Goal: Task Accomplishment & Management: Manage account settings

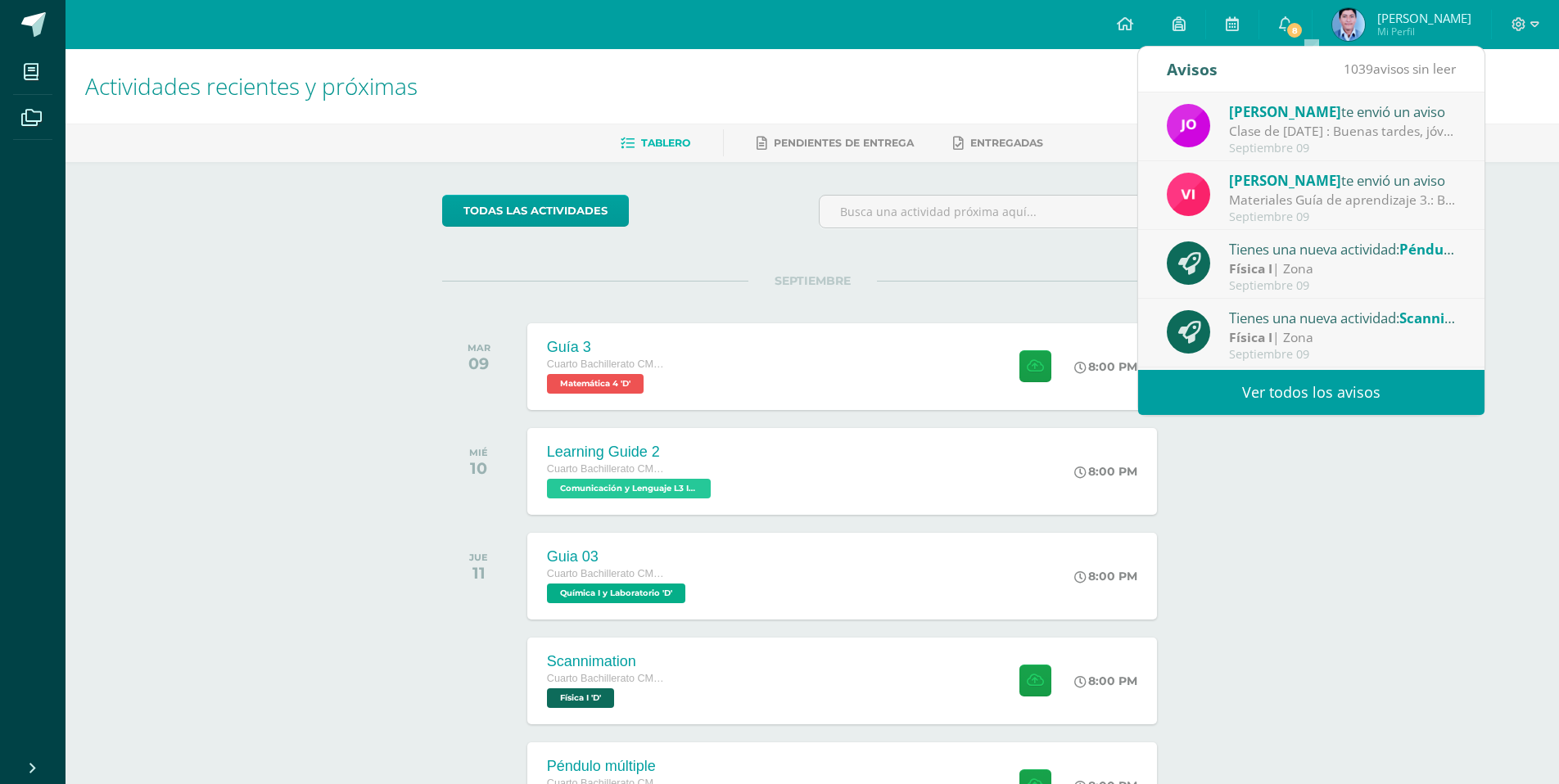
click at [670, 196] on div "todas las Actividades" at bounding box center [593, 219] width 315 height 47
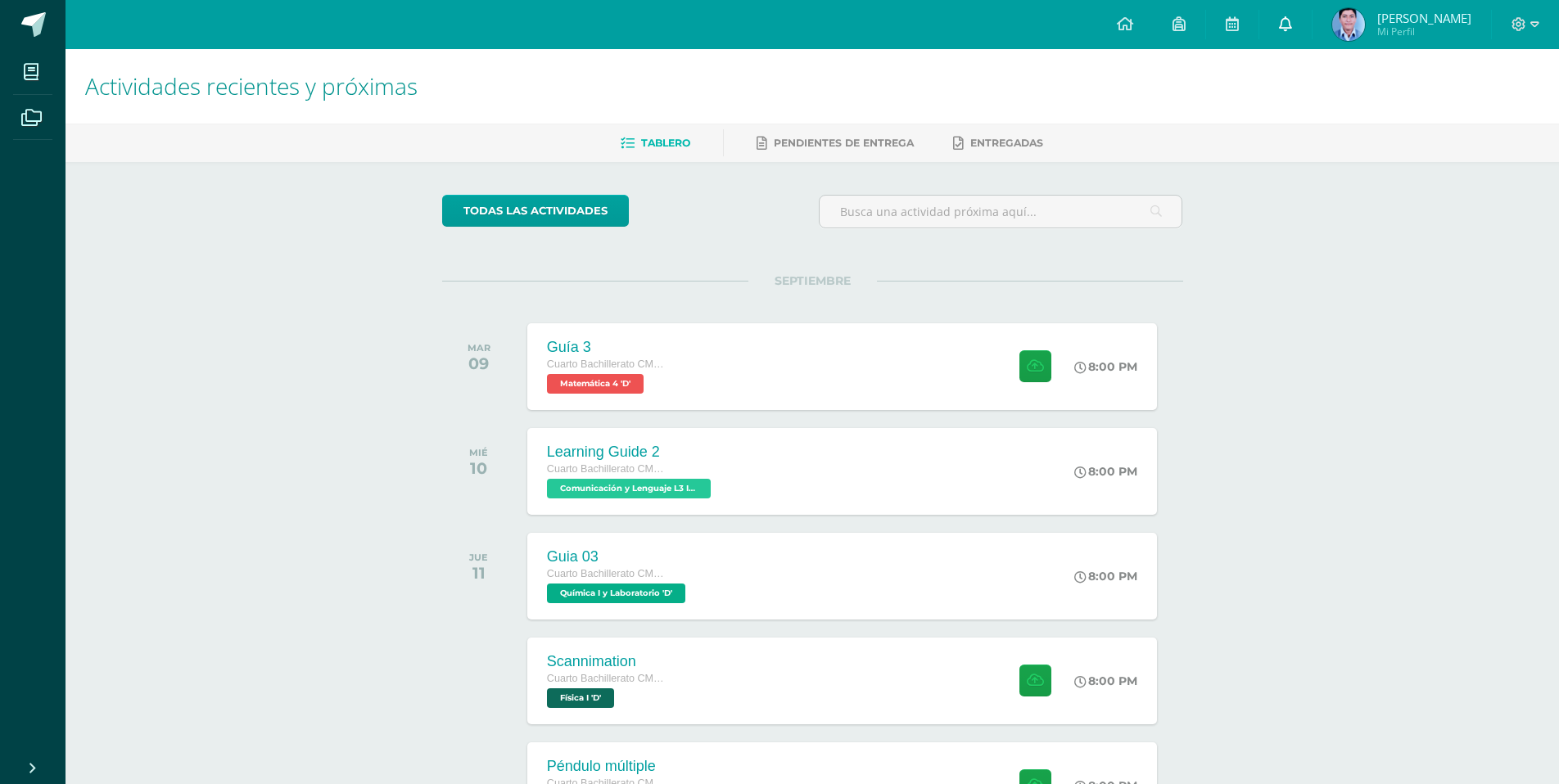
click at [1312, 29] on link "0" at bounding box center [1286, 24] width 53 height 49
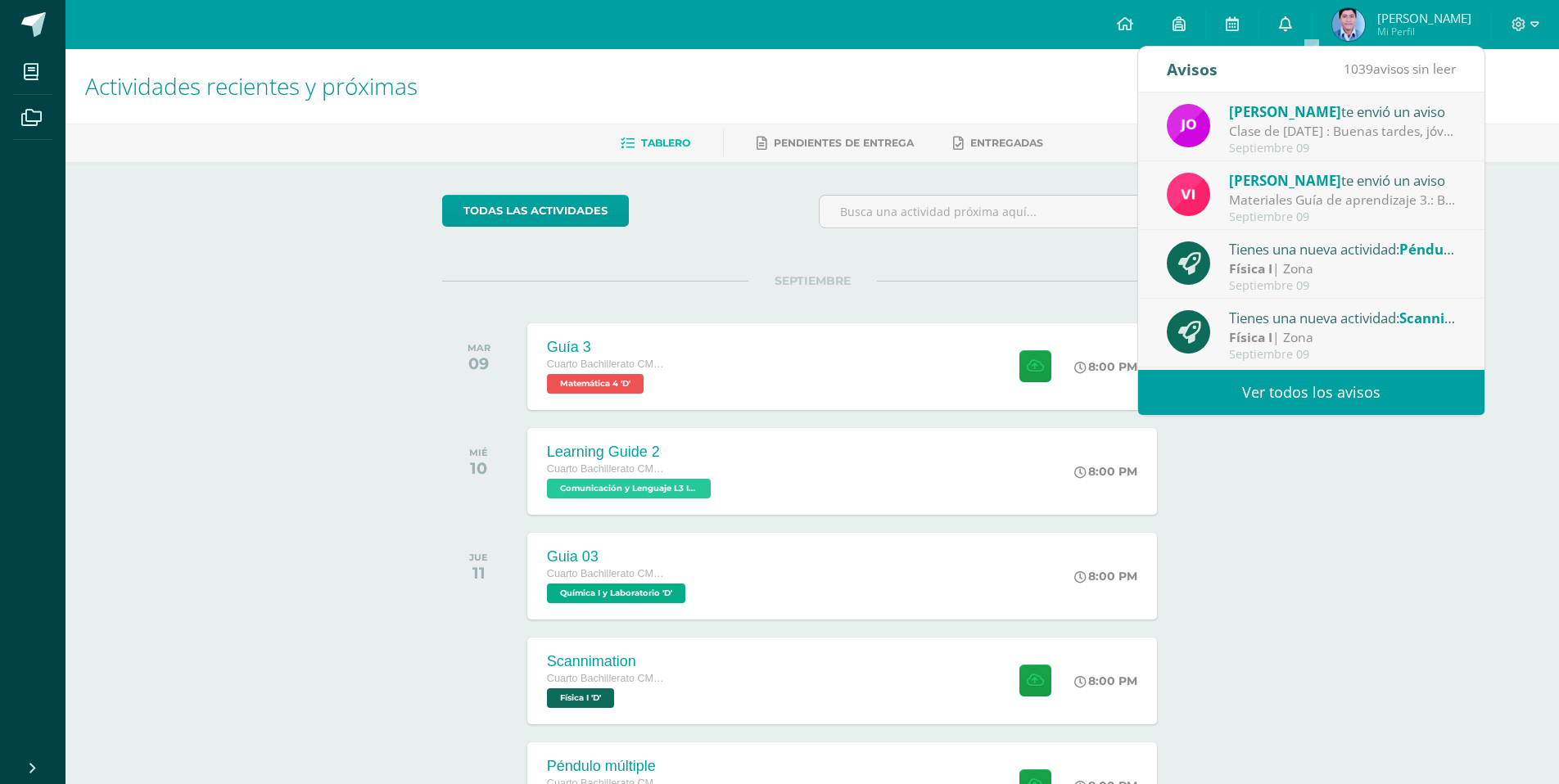
click at [1312, 29] on link "0" at bounding box center [1286, 24] width 53 height 49
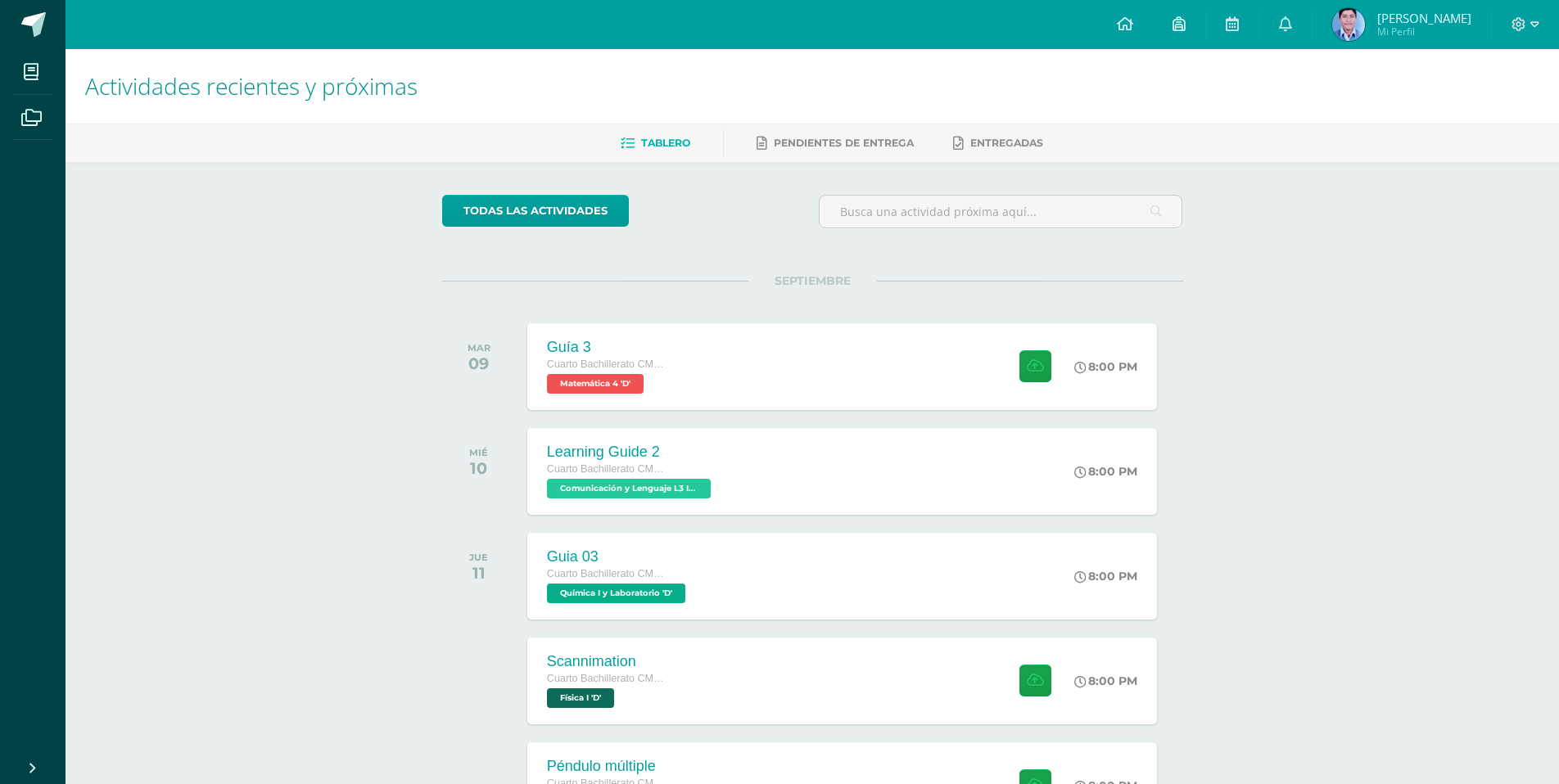
drag, startPoint x: 1554, startPoint y: 675, endPoint x: 1460, endPoint y: 663, distance: 94.8
click at [1545, 675] on div "Actividades recientes y próximas Tablero Pendientes de entrega Entregadas todas…" at bounding box center [812, 543] width 1493 height 988
click at [882, 302] on div "SEPTIEMBRE [DATE] Guía 3 Cuarto Bachillerato CMP Bachillerato en CCLL con Orien…" at bounding box center [812, 347] width 741 height 132
click at [1305, 17] on link at bounding box center [1286, 24] width 53 height 49
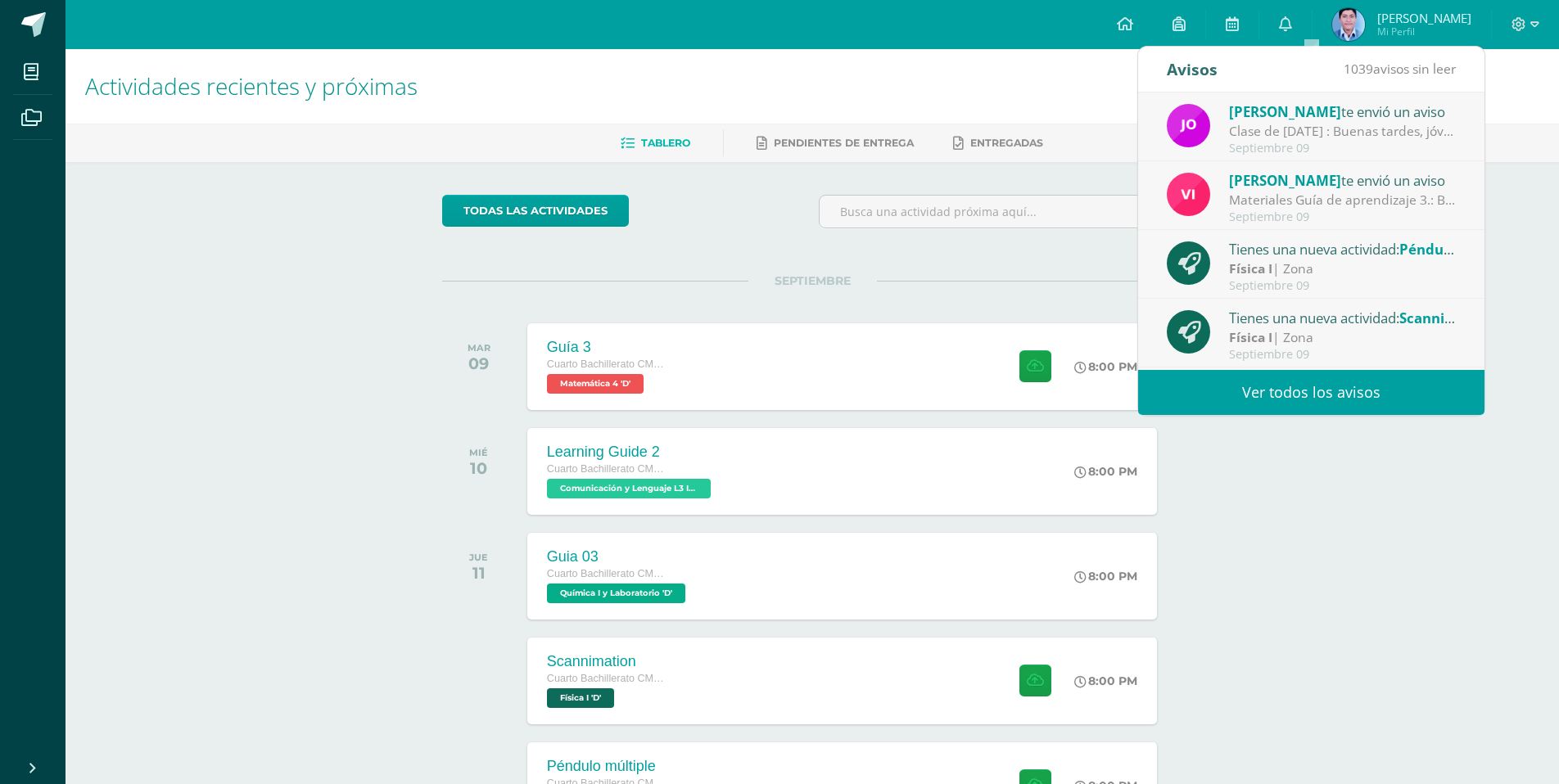
click at [1115, 95] on h1 "Actividades recientes y próximas" at bounding box center [812, 86] width 1454 height 74
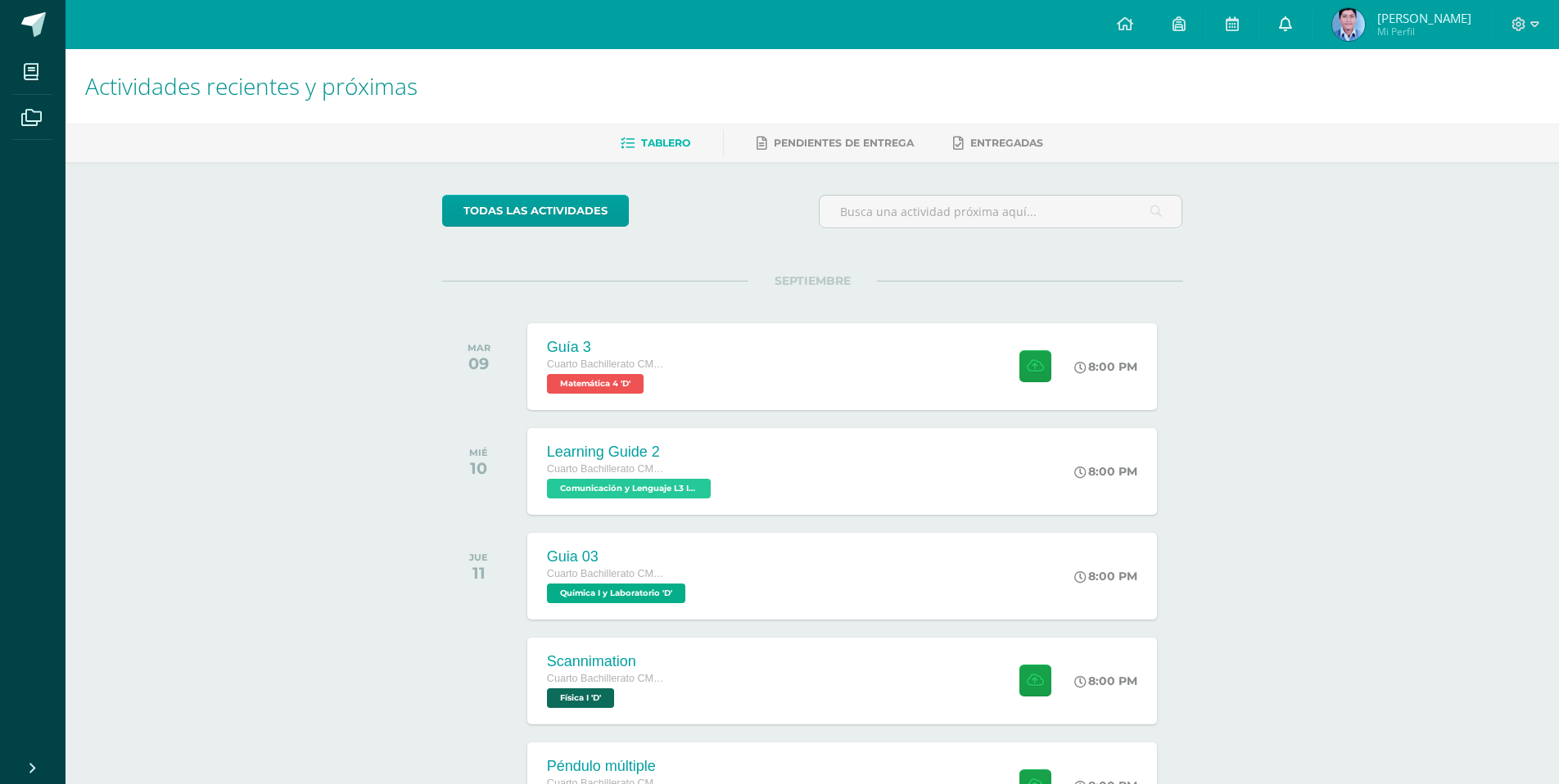
click at [1310, 13] on link at bounding box center [1286, 24] width 53 height 49
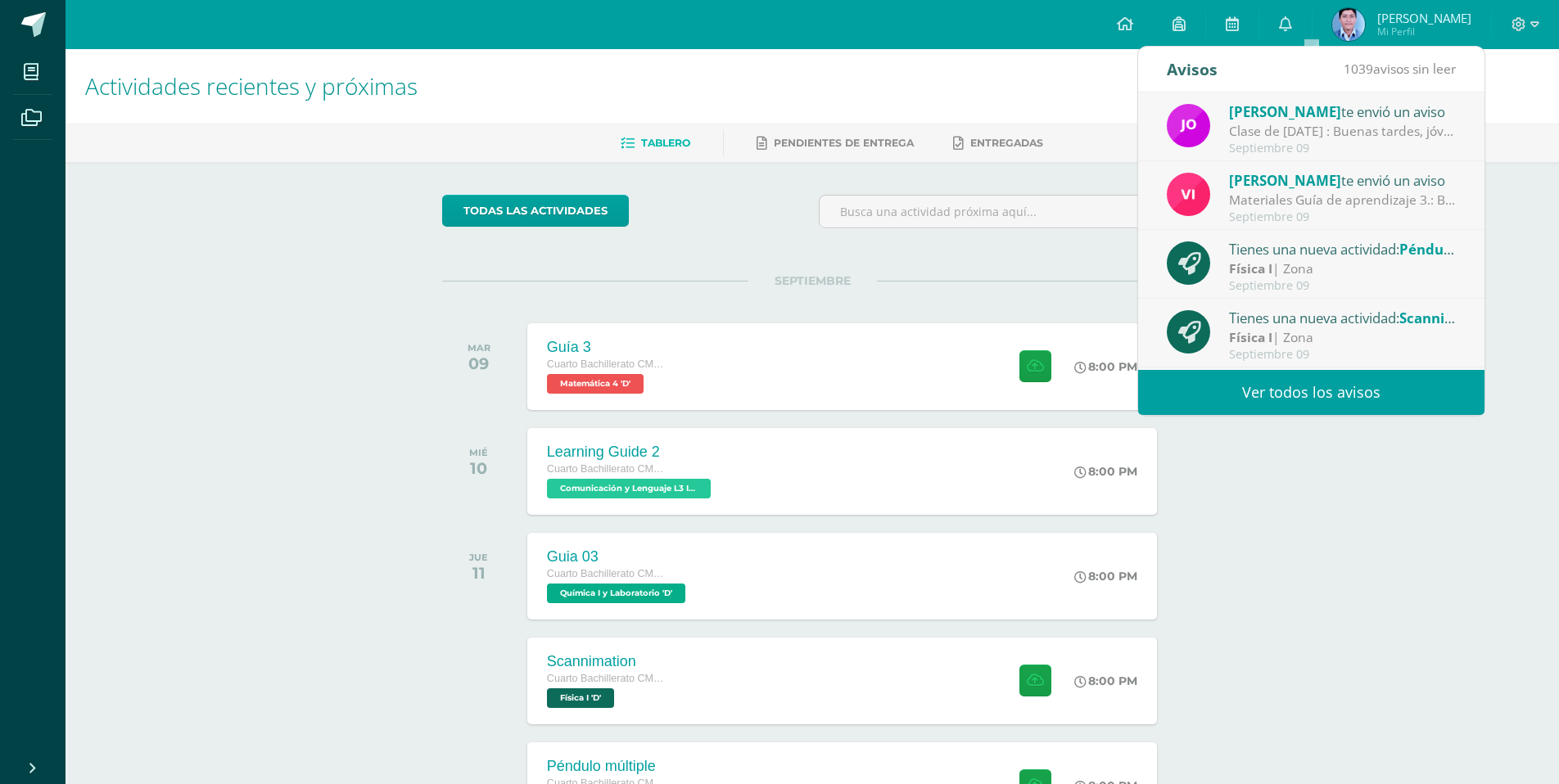
click at [1100, 78] on h1 "Actividades recientes y próximas" at bounding box center [812, 86] width 1454 height 74
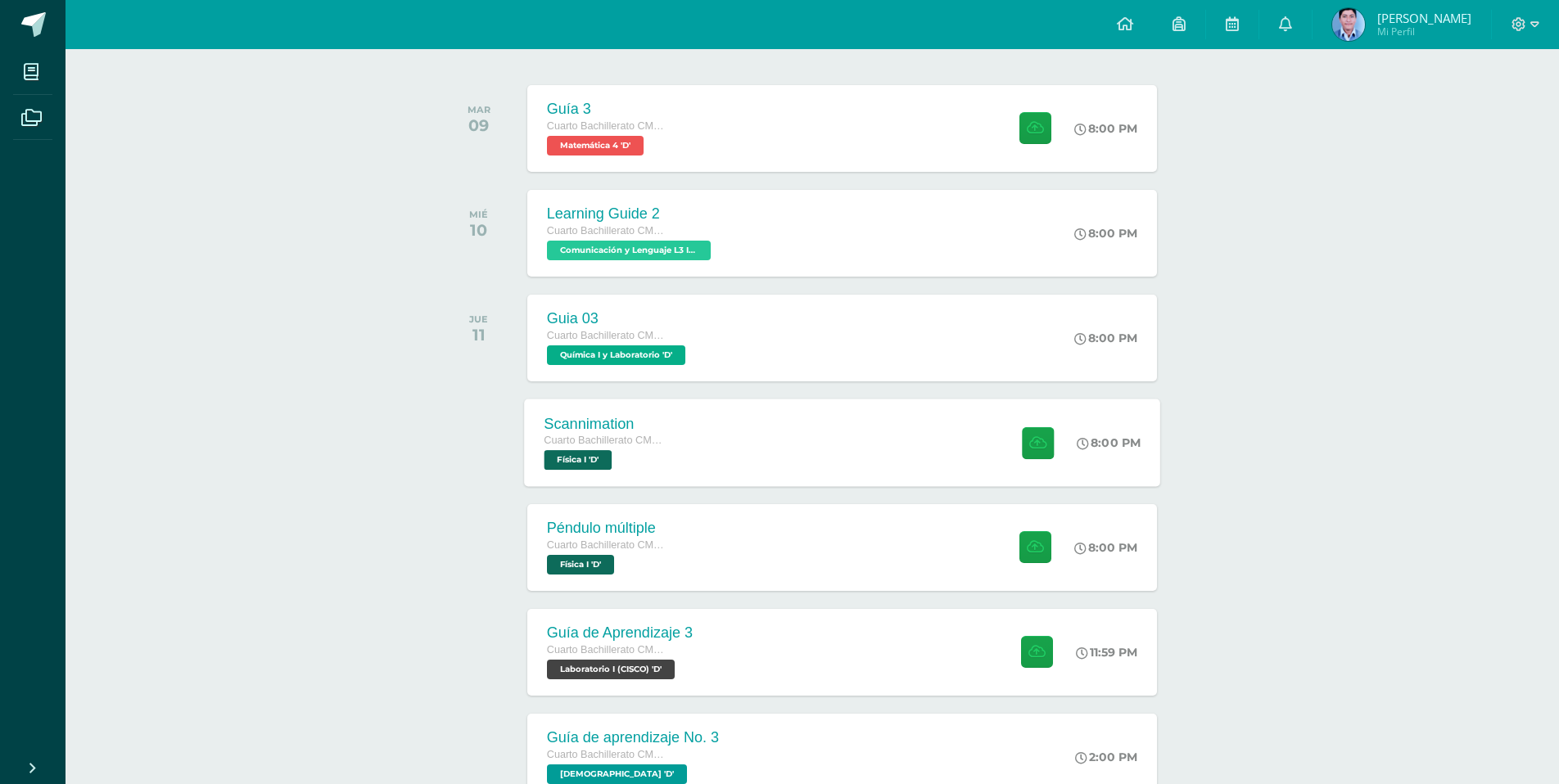
scroll to position [246, 0]
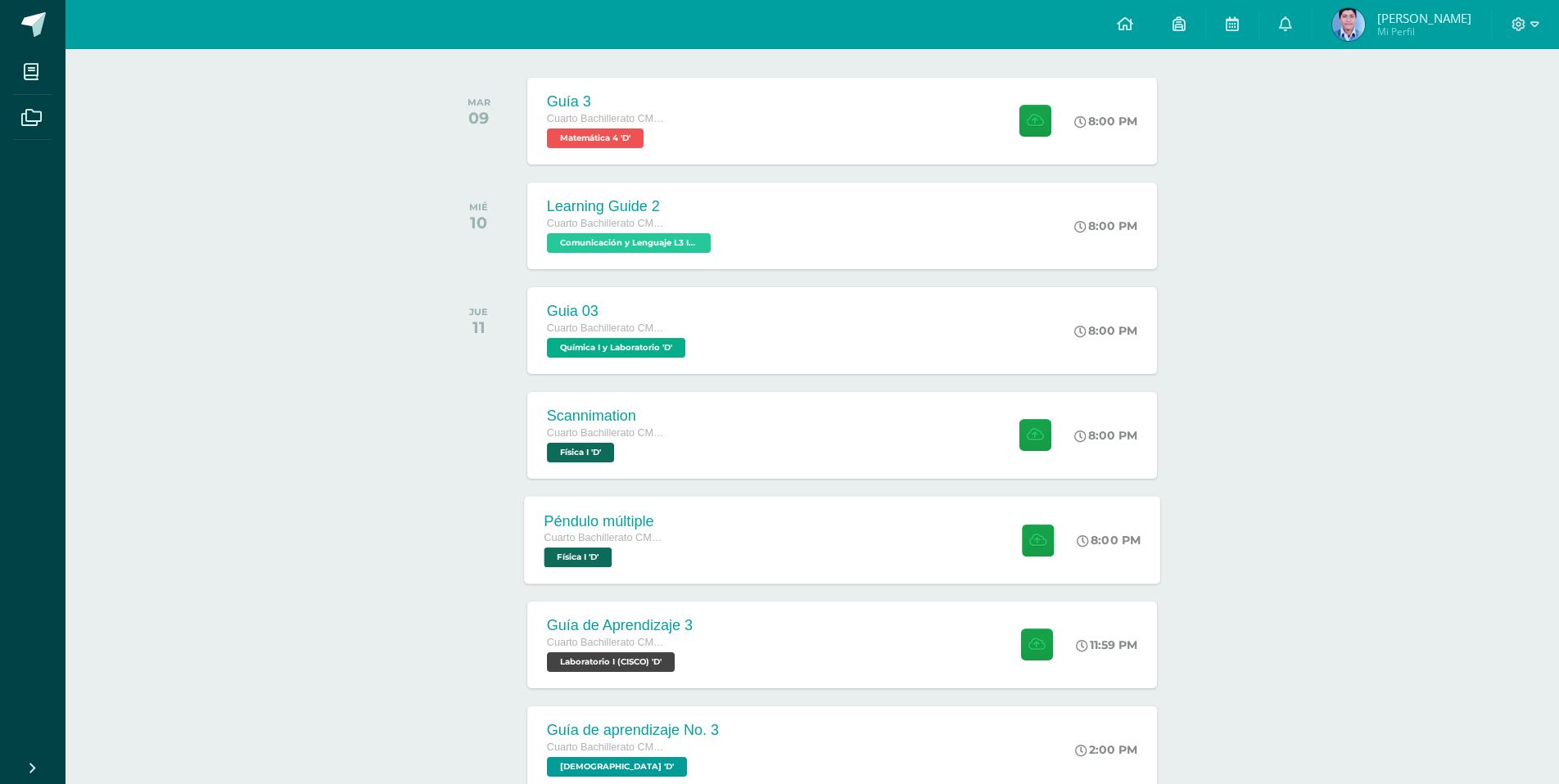
click at [669, 540] on div "Péndulo múltiple Cuarto Bachillerato CMP Bachillerato en CCLL con Orientación e…" at bounding box center [606, 539] width 164 height 88
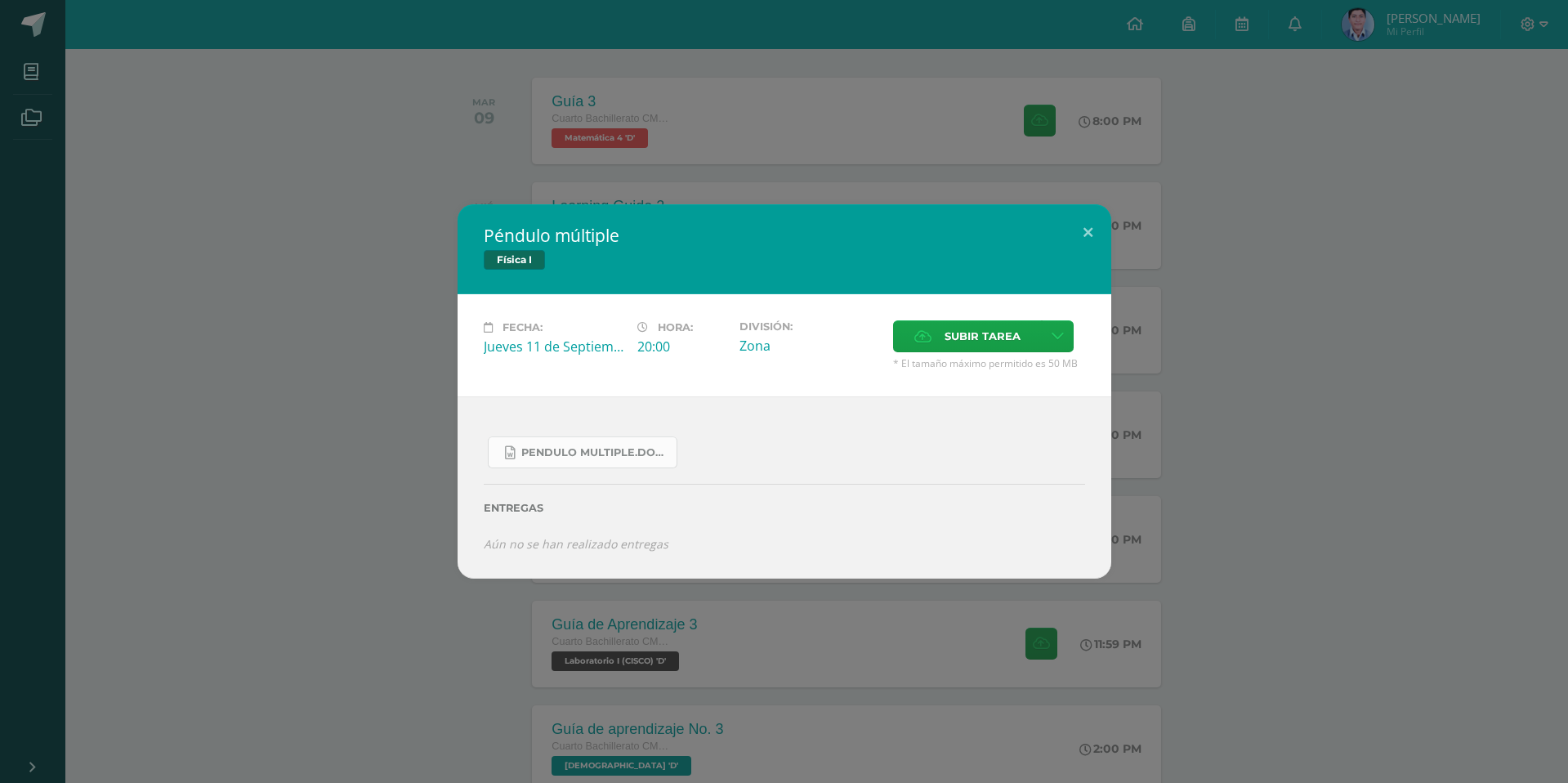
click at [599, 446] on span "Pendulo multiple.docx" at bounding box center [594, 453] width 147 height 13
click at [1079, 216] on button at bounding box center [1088, 232] width 47 height 56
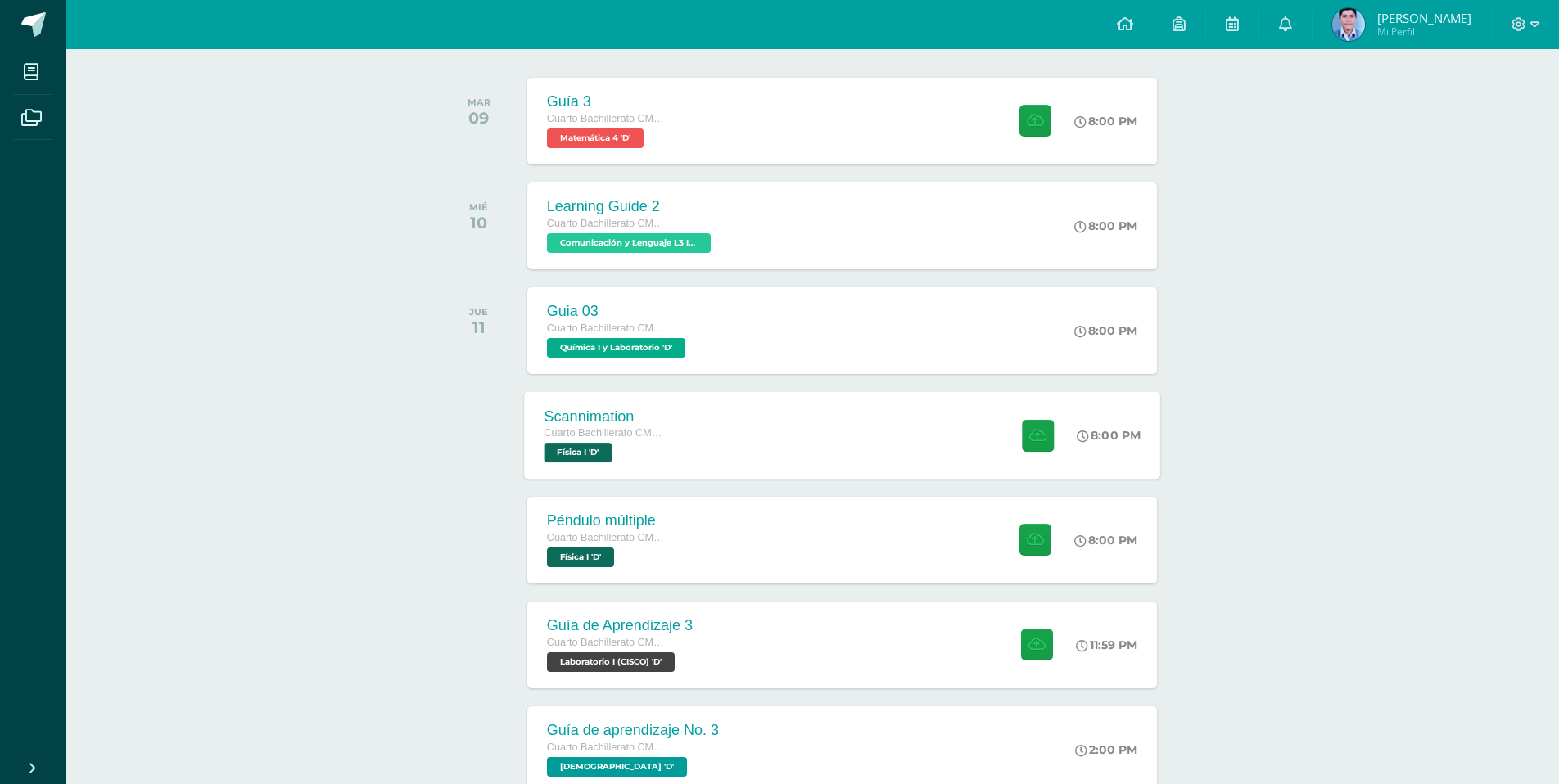
click at [612, 450] on span "Física I 'D'" at bounding box center [578, 452] width 68 height 20
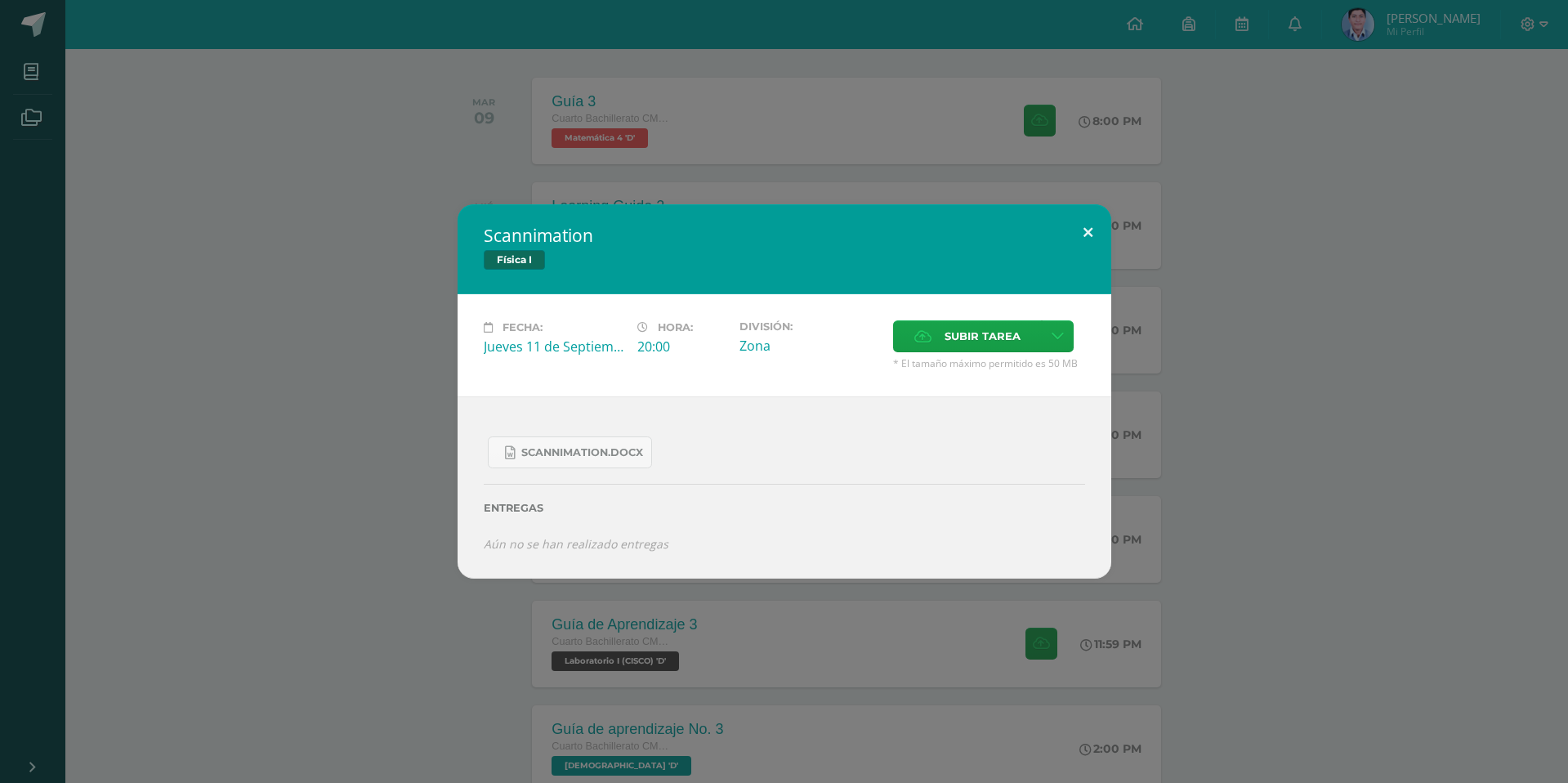
click at [1088, 229] on button at bounding box center [1088, 232] width 47 height 56
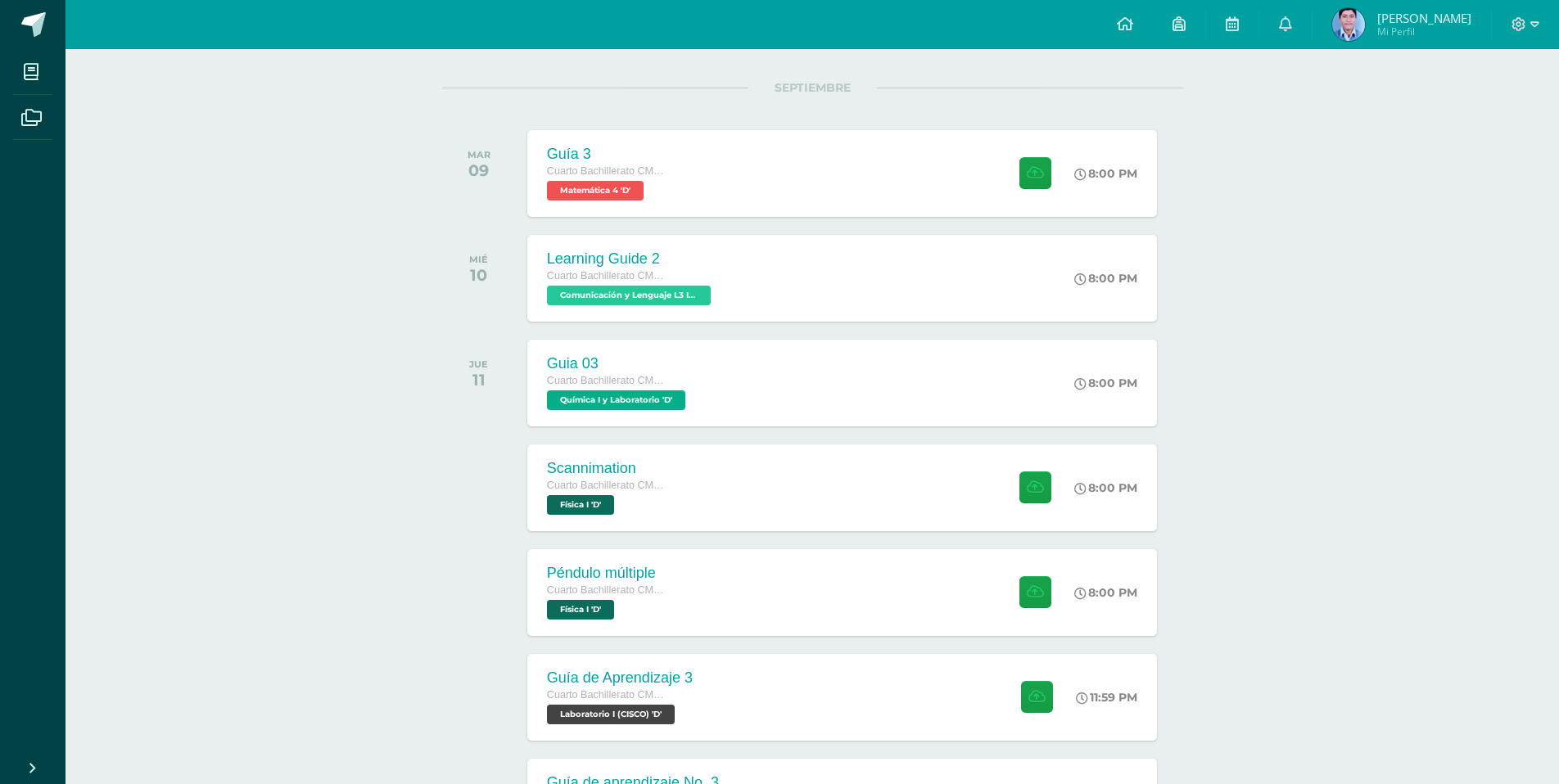
scroll to position [164, 0]
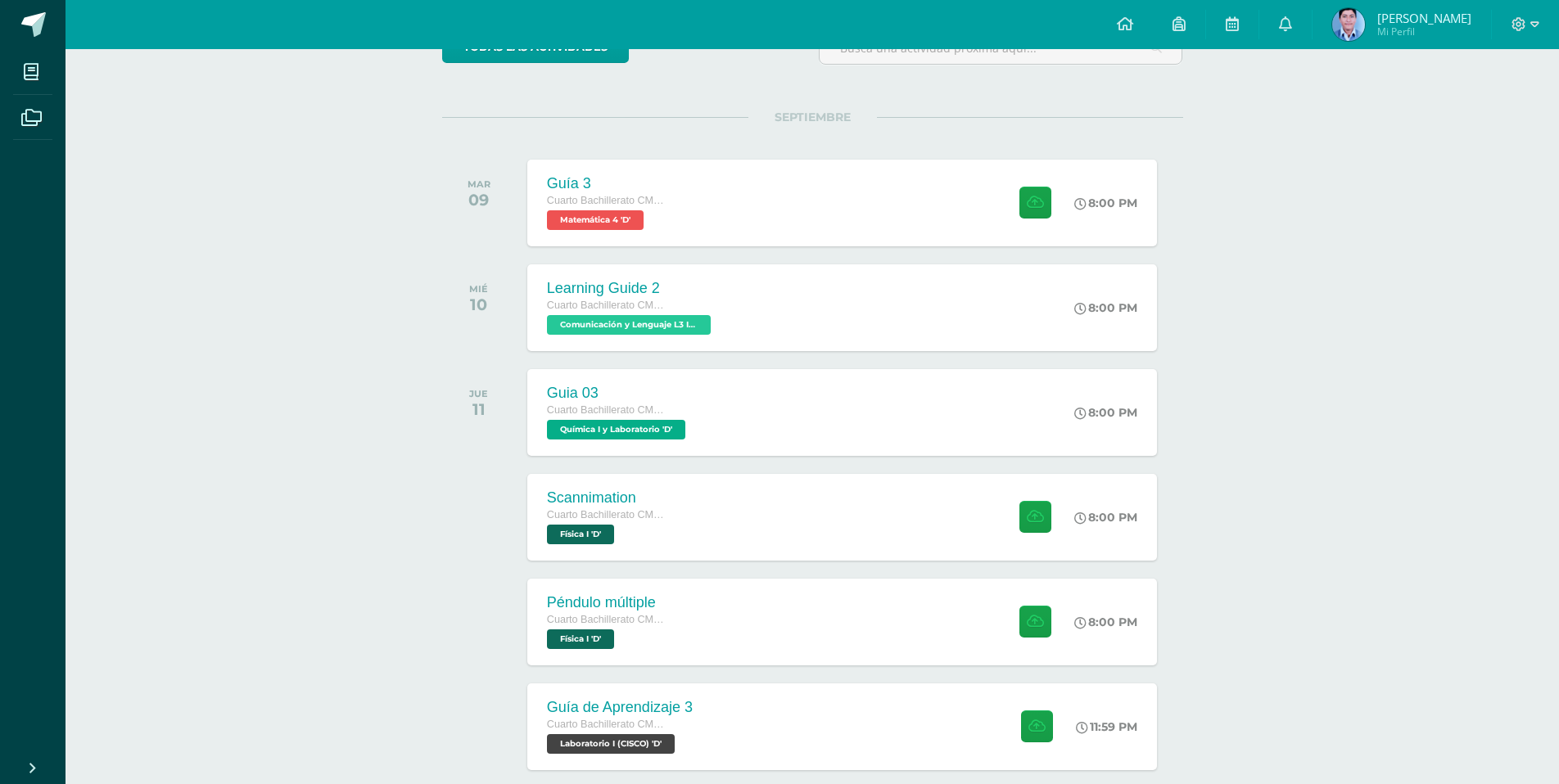
click at [977, 134] on div "SEPTIEMBRE [DATE] Guía 3 Cuarto Bachillerato CMP Bachillerato en CCLL con Orien…" at bounding box center [812, 183] width 741 height 132
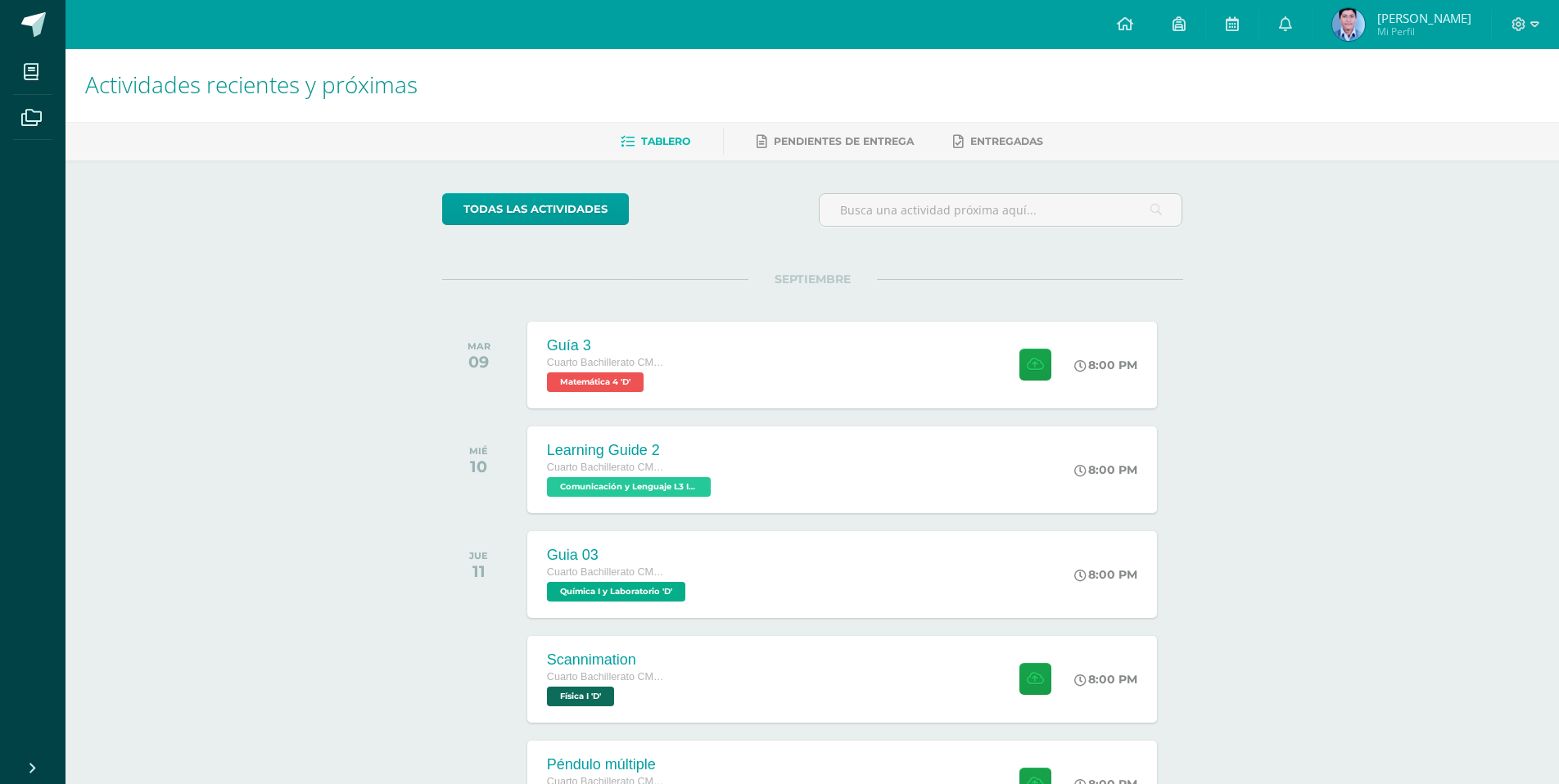
scroll to position [0, 0]
